Goal: Information Seeking & Learning: Learn about a topic

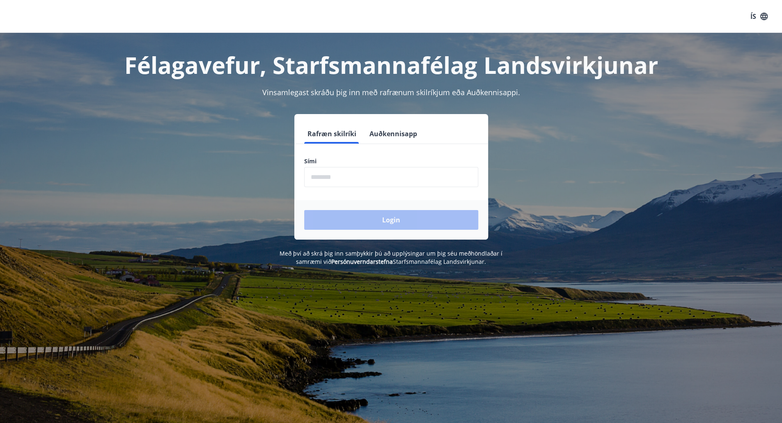
click at [338, 177] on input "phone" at bounding box center [391, 177] width 174 height 20
type input "********"
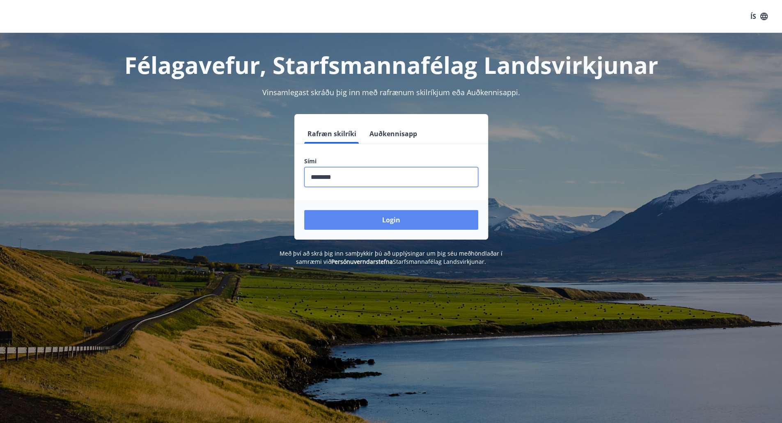
click at [359, 219] on button "Login" at bounding box center [391, 220] width 174 height 20
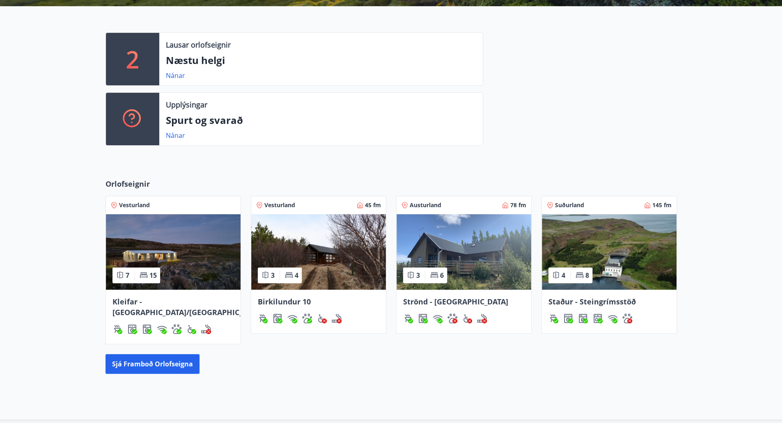
scroll to position [253, 0]
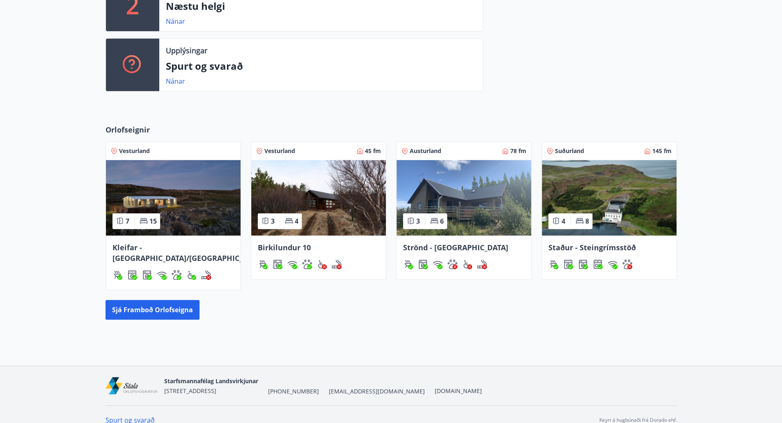
click at [213, 208] on img at bounding box center [173, 197] width 135 height 75
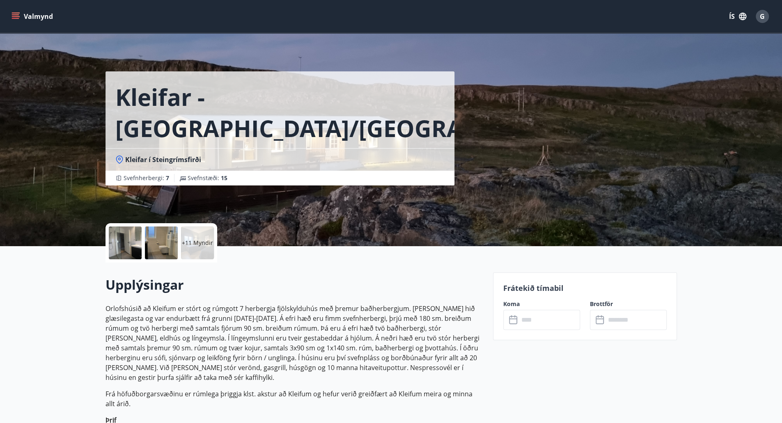
click at [126, 238] on div at bounding box center [125, 242] width 33 height 33
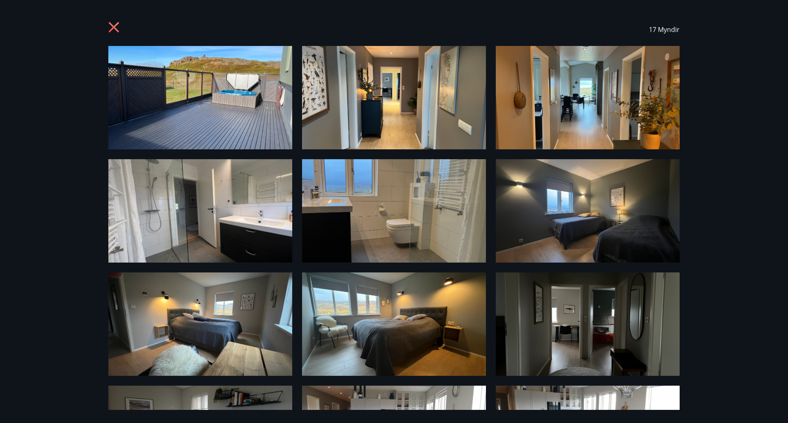
click at [716, 302] on div "17 Myndir" at bounding box center [394, 211] width 788 height 423
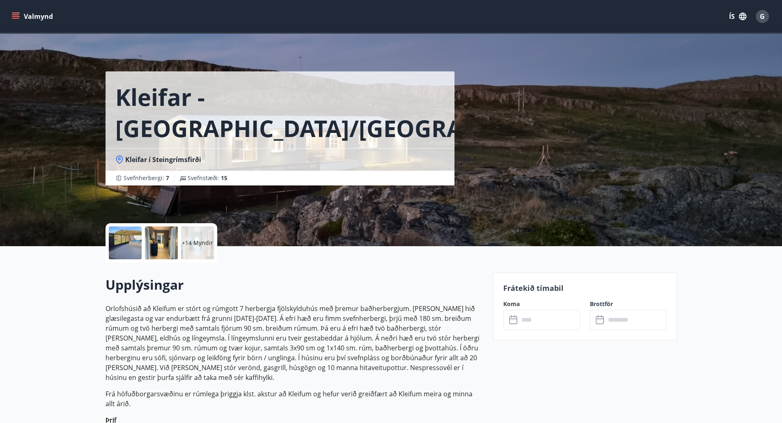
click at [130, 242] on div at bounding box center [125, 242] width 33 height 33
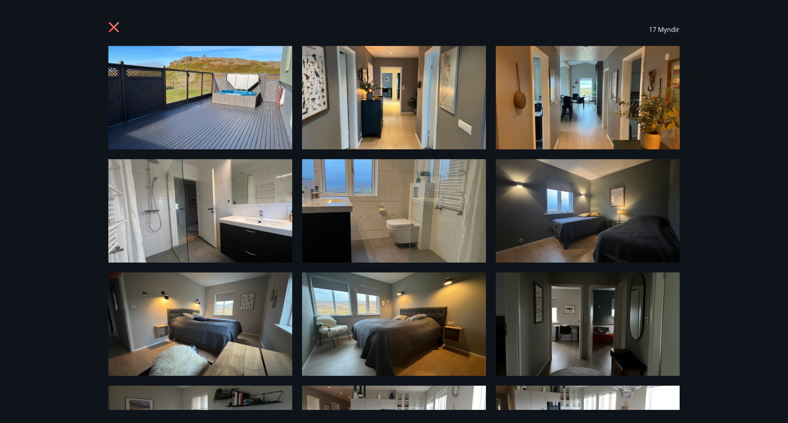
drag, startPoint x: 786, startPoint y: 53, endPoint x: 785, endPoint y: 129, distance: 76.3
click at [785, 129] on div "17 Myndir" at bounding box center [394, 211] width 788 height 423
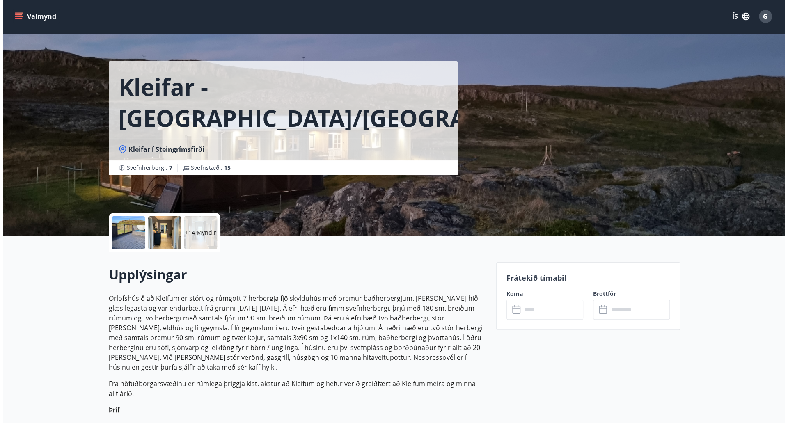
scroll to position [16, 0]
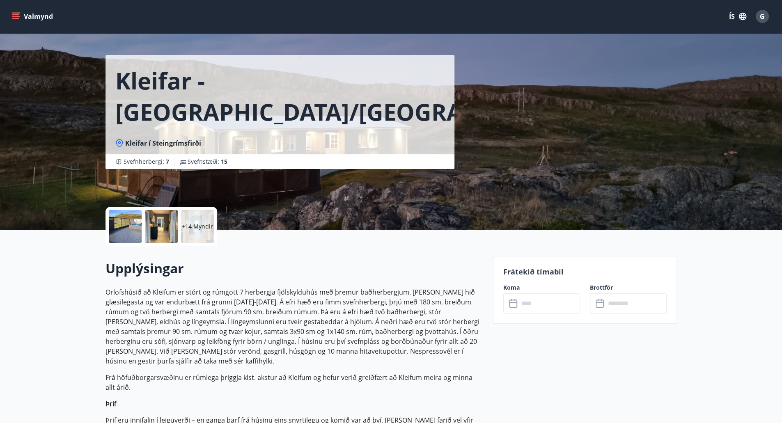
click at [133, 222] on div at bounding box center [125, 226] width 33 height 33
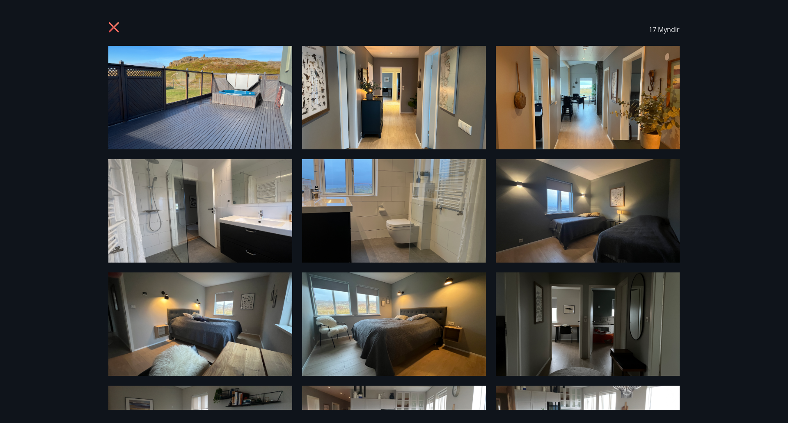
drag, startPoint x: 683, startPoint y: 196, endPoint x: 681, endPoint y: 224, distance: 28.0
click at [681, 224] on div "17 Myndir" at bounding box center [393, 211] width 591 height 397
drag, startPoint x: 683, startPoint y: 296, endPoint x: 683, endPoint y: 339, distance: 43.5
click at [683, 339] on div "17 Myndir" at bounding box center [393, 211] width 591 height 397
click at [675, 385] on div "17 Myndir" at bounding box center [393, 211] width 591 height 397
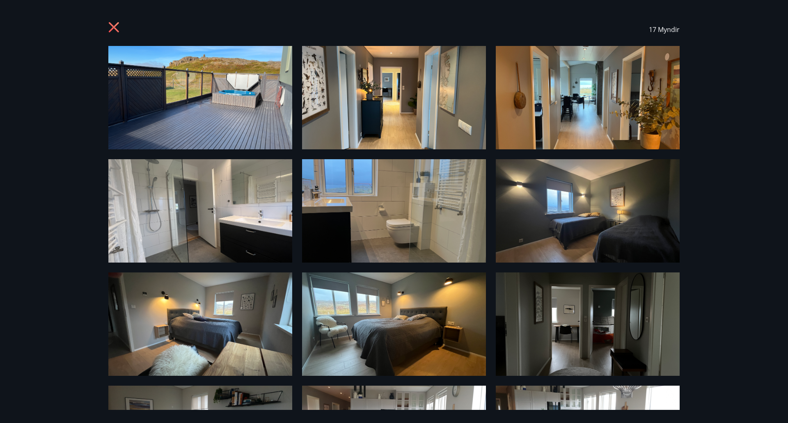
click at [617, 342] on img at bounding box center [588, 323] width 184 height 103
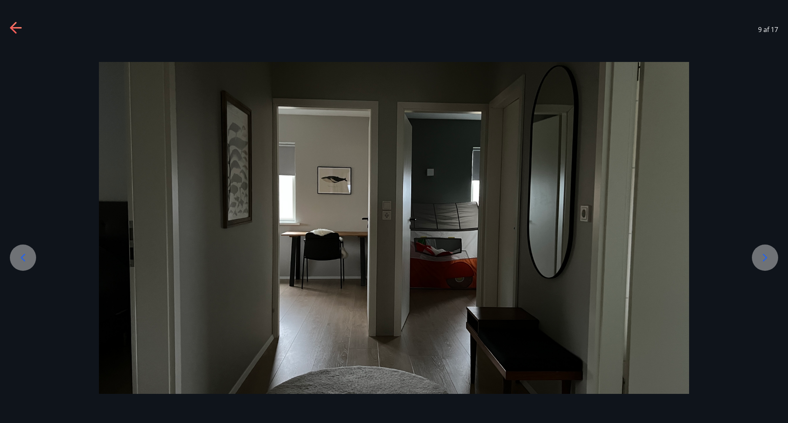
click at [761, 258] on icon at bounding box center [764, 257] width 13 height 13
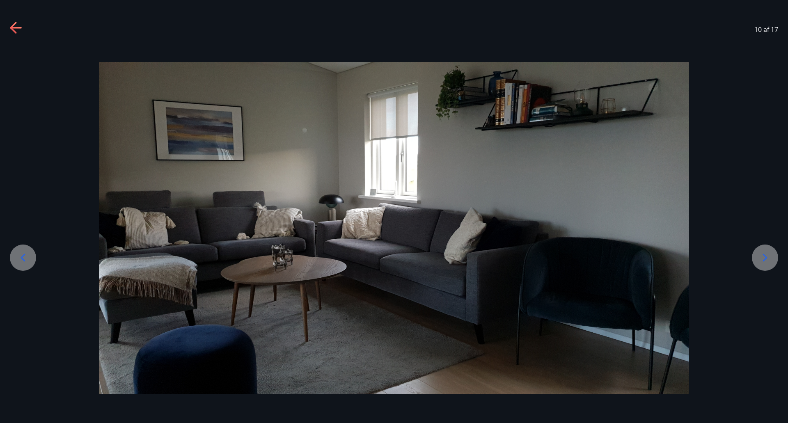
click at [761, 258] on icon at bounding box center [764, 257] width 13 height 13
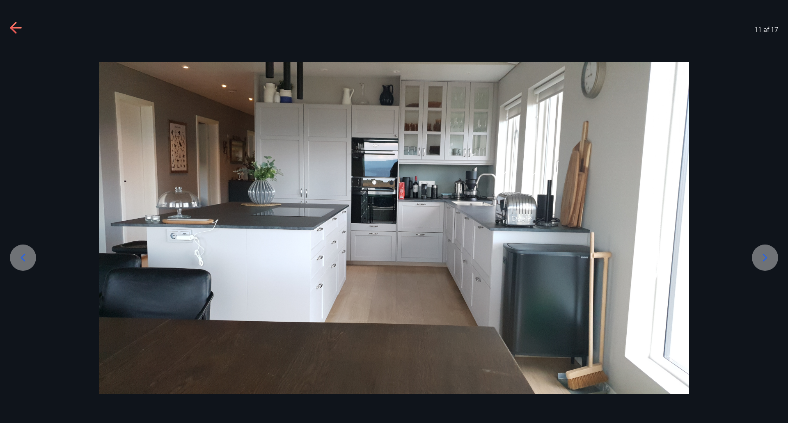
click at [761, 258] on icon at bounding box center [764, 257] width 13 height 13
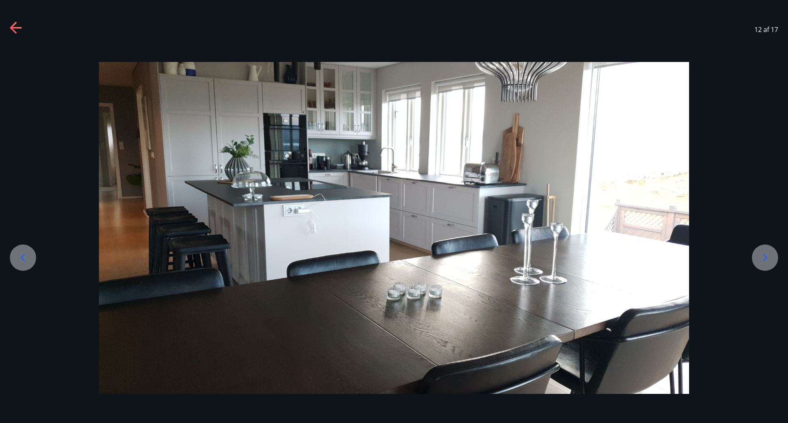
click at [759, 261] on icon at bounding box center [764, 257] width 13 height 13
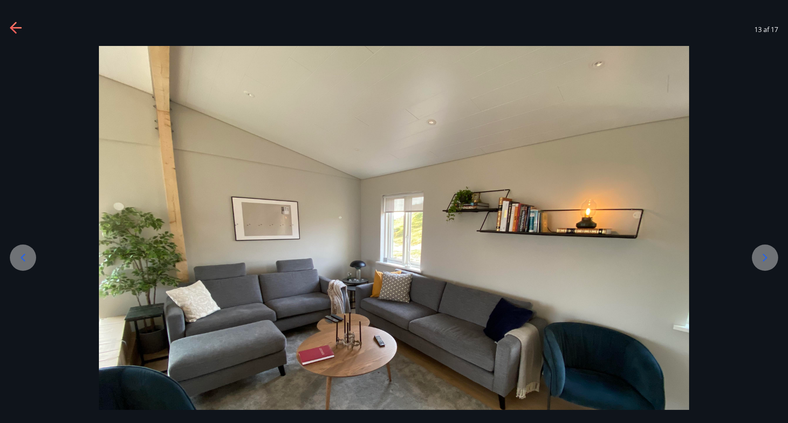
click at [759, 261] on icon at bounding box center [764, 257] width 13 height 13
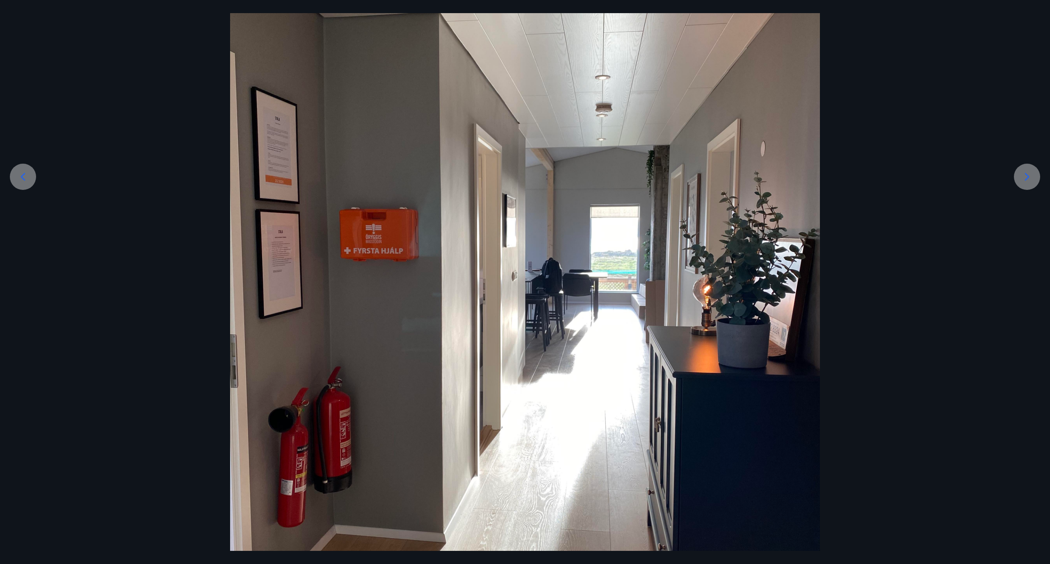
scroll to position [128, 0]
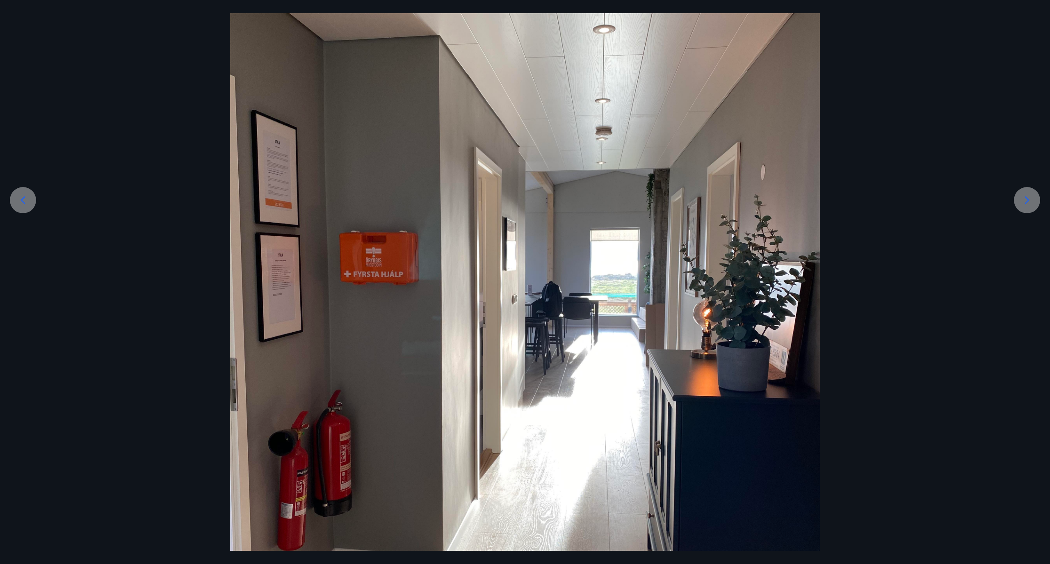
click at [787, 204] on icon at bounding box center [1027, 200] width 13 height 13
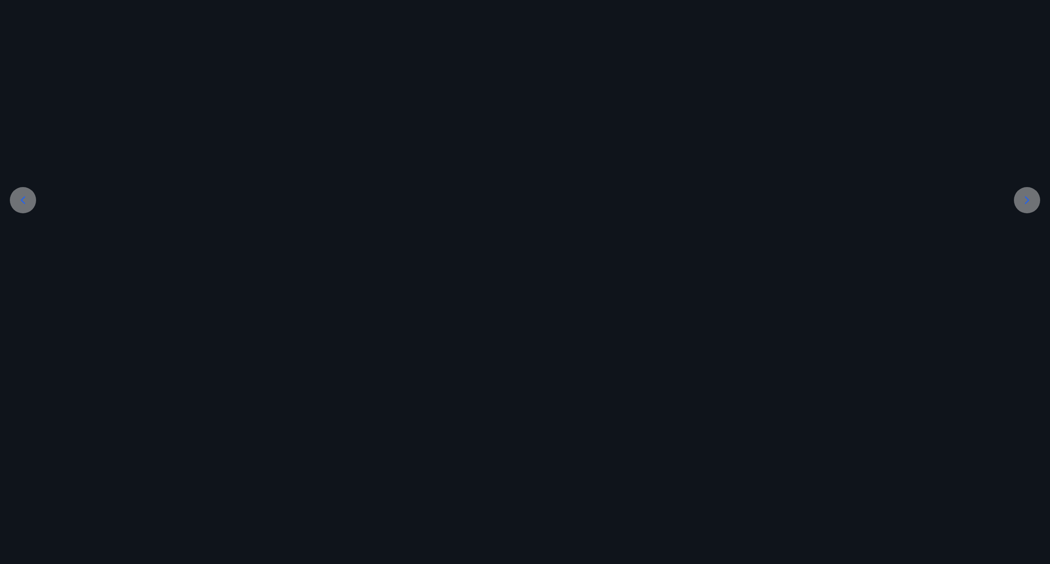
scroll to position [0, 0]
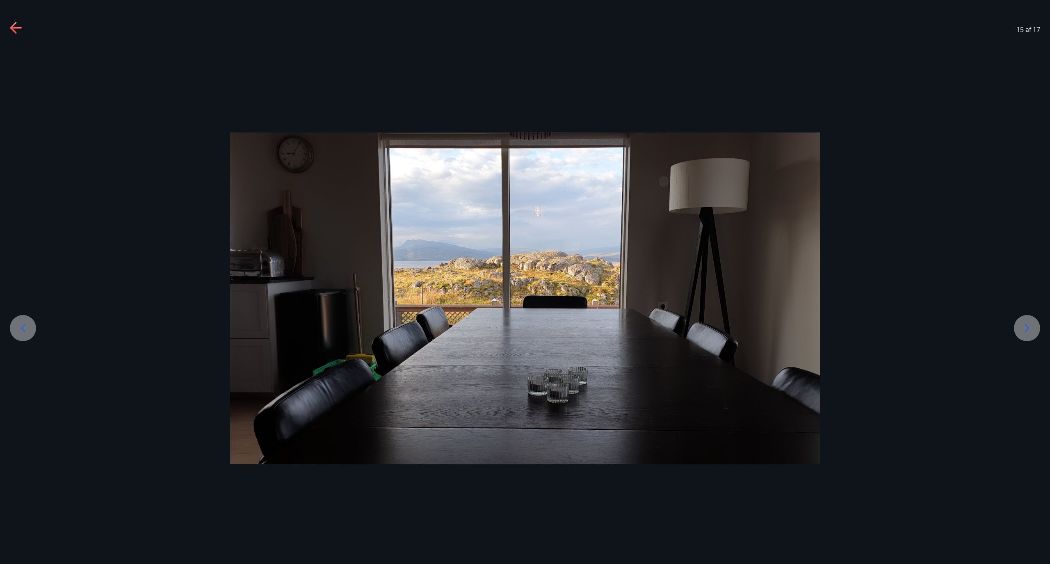
click at [787, 204] on div at bounding box center [525, 299] width 1050 height 332
click at [787, 324] on icon at bounding box center [1027, 328] width 13 height 13
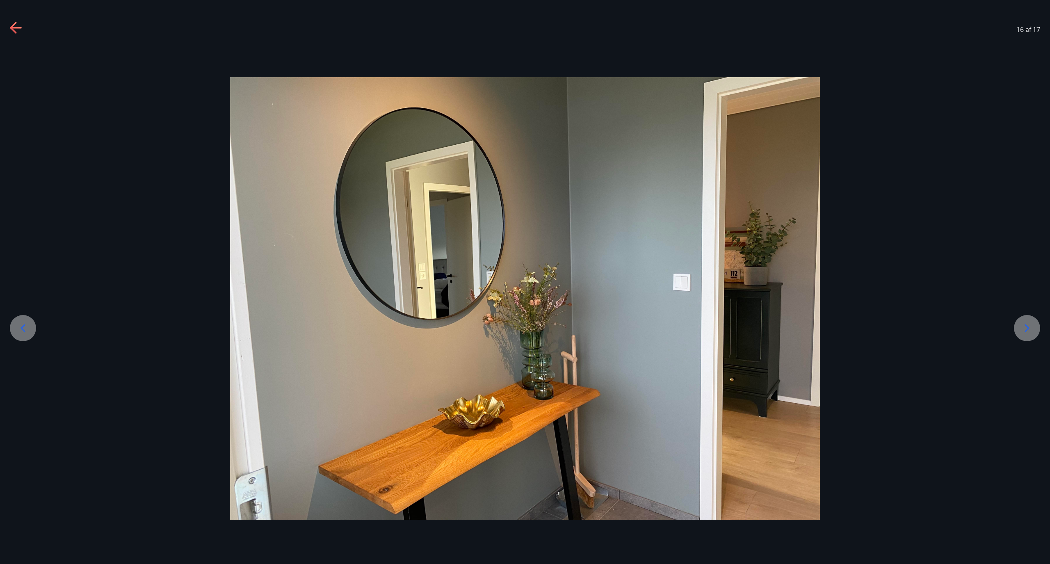
click at [787, 324] on icon at bounding box center [1027, 328] width 13 height 13
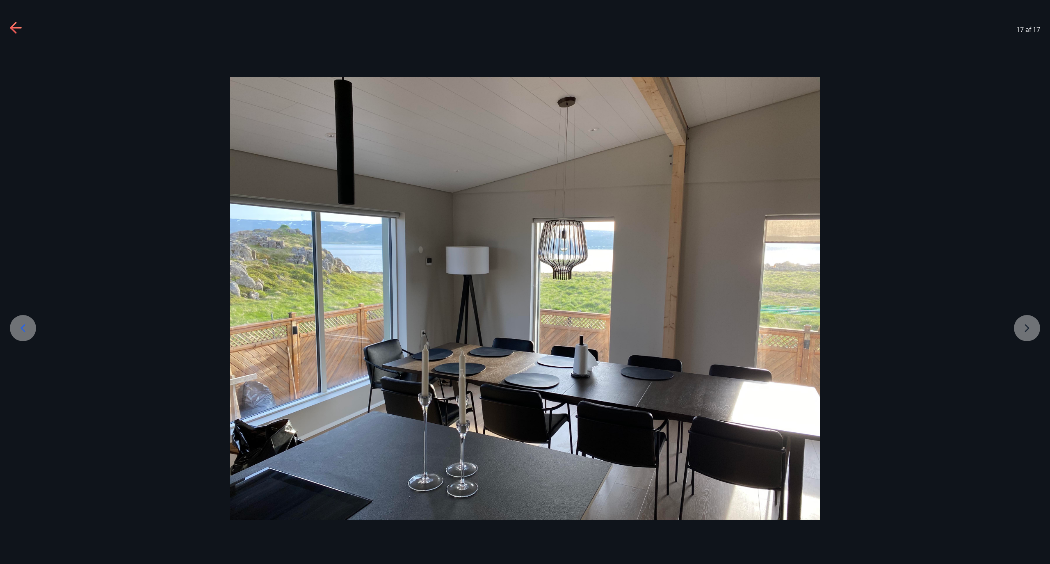
click at [787, 324] on div at bounding box center [525, 298] width 1050 height 443
